Goal: Find specific page/section: Find specific page/section

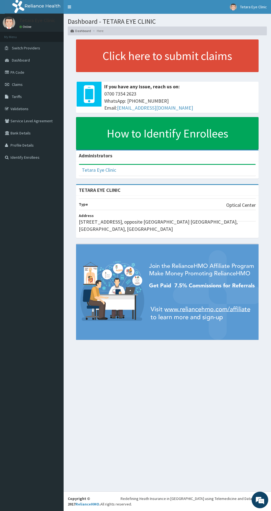
click at [16, 72] on link "PA Code" at bounding box center [32, 72] width 64 height 12
click at [14, 72] on link "PA Code" at bounding box center [32, 72] width 64 height 12
